Goal: Entertainment & Leisure: Consume media (video, audio)

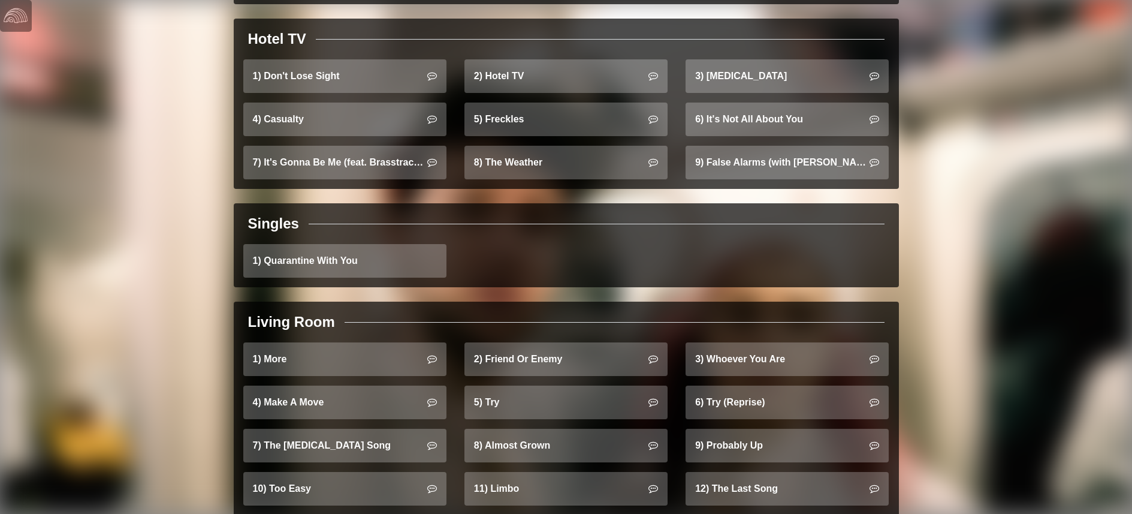
scroll to position [1045, 0]
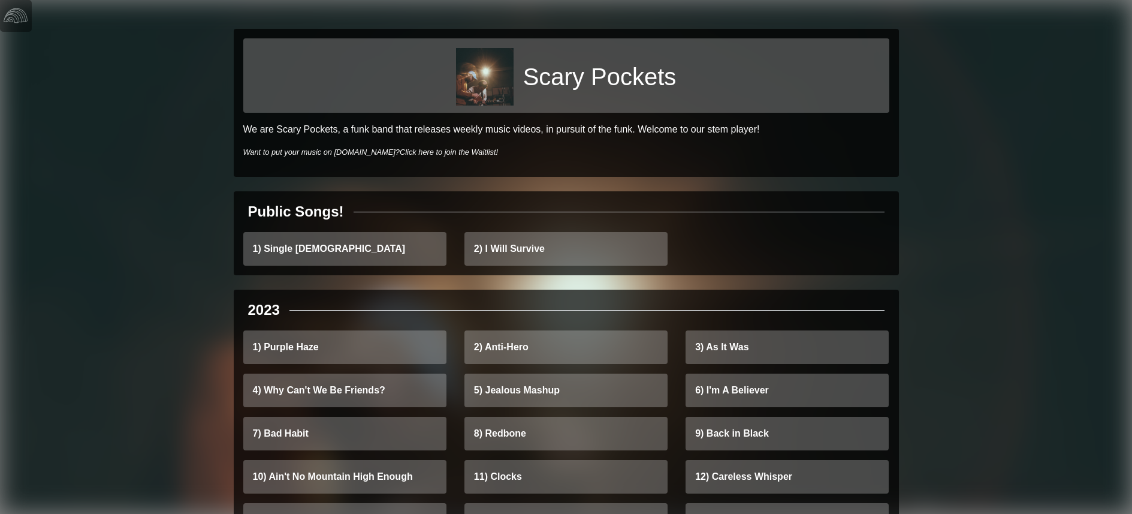
scroll to position [4402, 0]
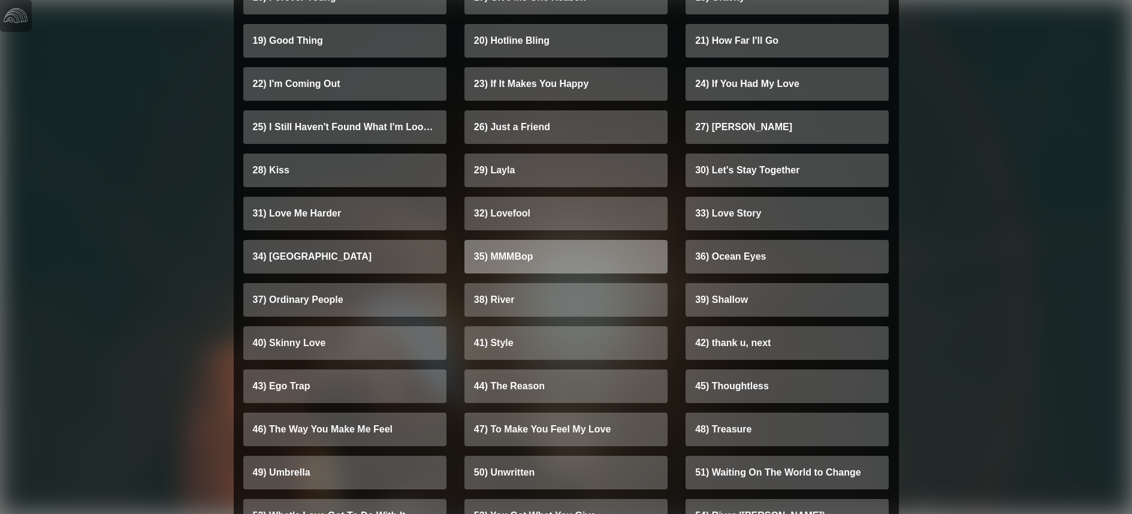
click at [554, 249] on link "35) MMMBop" at bounding box center [565, 257] width 203 height 34
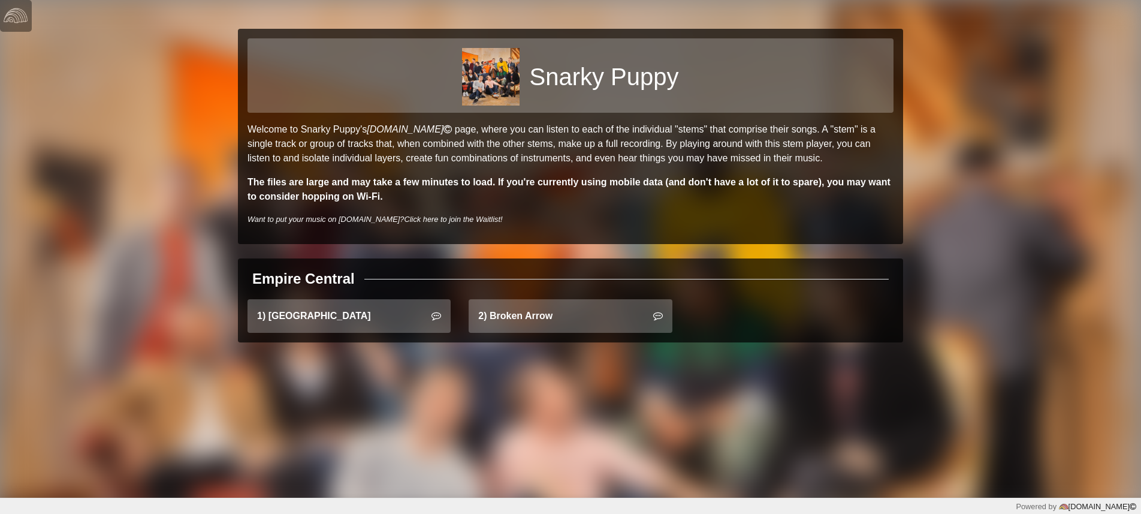
click at [516, 333] on div "2) Broken Arrow" at bounding box center [570, 320] width 221 height 43
click at [526, 324] on link "2) Broken Arrow" at bounding box center [570, 316] width 203 height 34
